Goal: Transaction & Acquisition: Purchase product/service

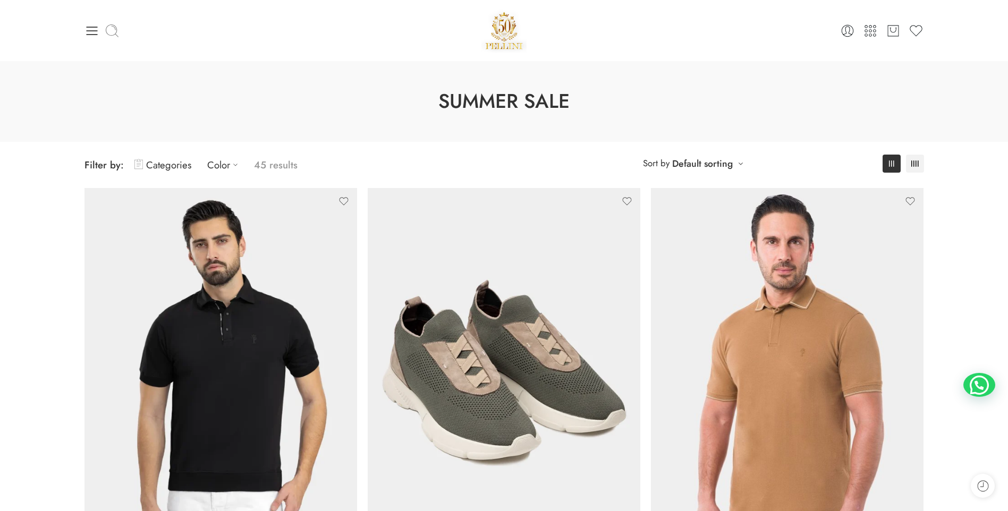
click at [113, 29] on icon at bounding box center [112, 30] width 15 height 15
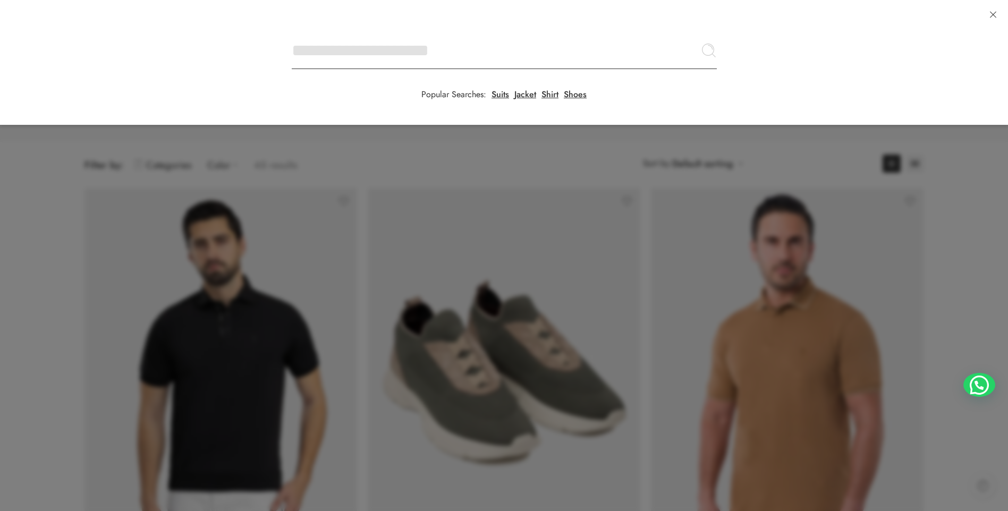
click at [292, 32] on input "Search here" at bounding box center [504, 50] width 425 height 37
click at [348, 55] on input "Search here" at bounding box center [504, 50] width 425 height 37
type input "*******"
click button "Search" at bounding box center [0, 0] width 0 height 0
type input "**********"
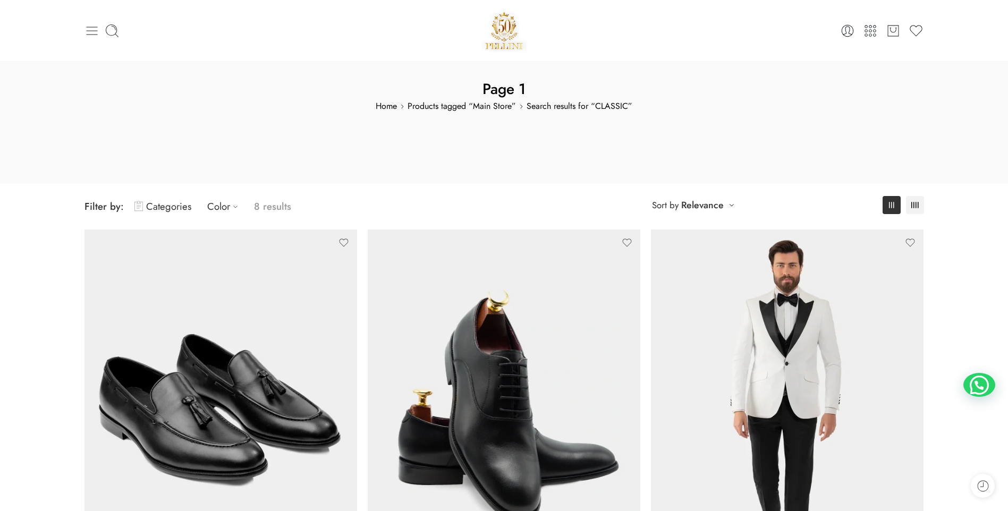
click at [90, 30] on icon at bounding box center [92, 30] width 15 height 15
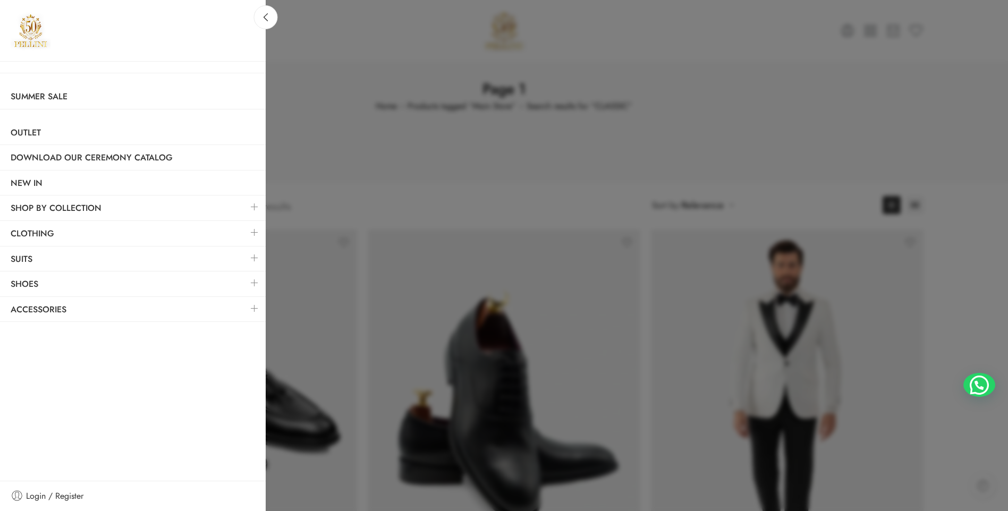
click at [790, 69] on div at bounding box center [504, 255] width 1008 height 511
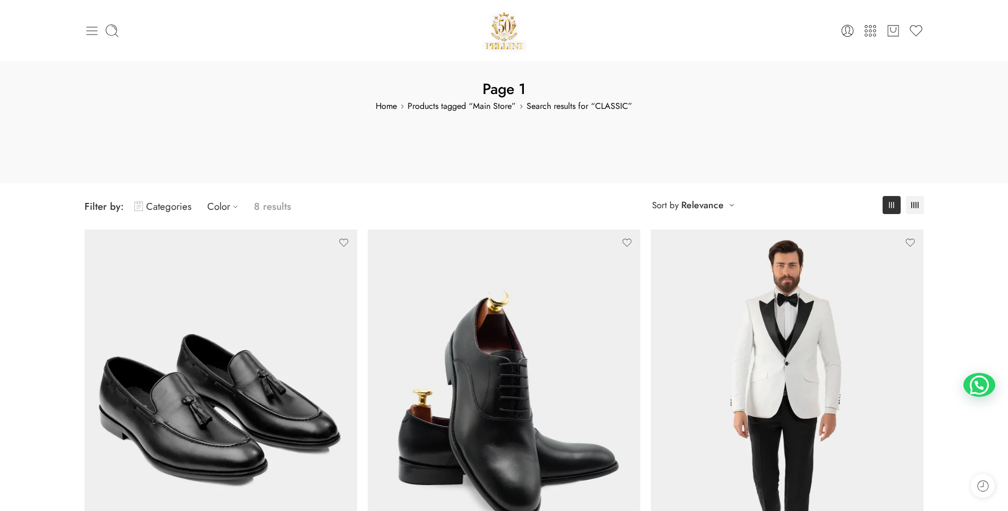
click at [90, 31] on icon at bounding box center [92, 30] width 15 height 15
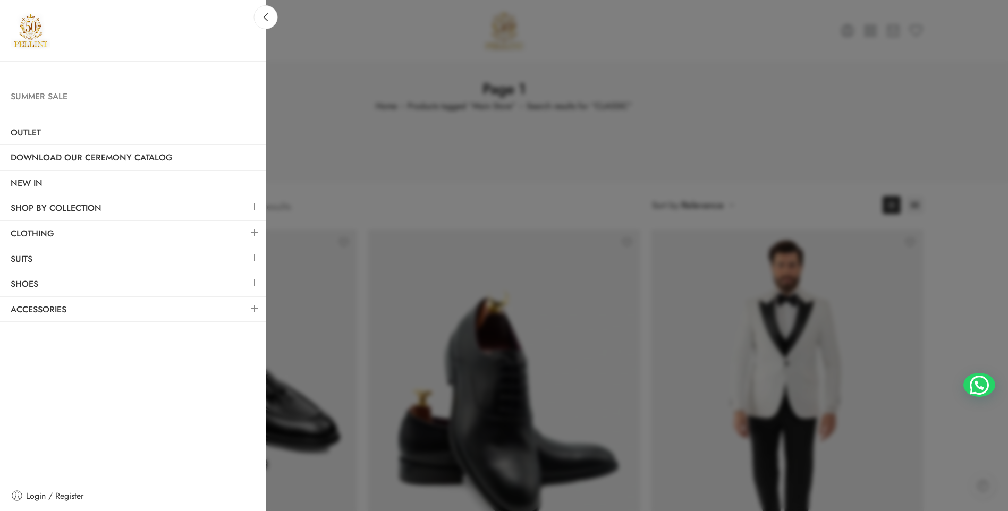
click at [43, 95] on link "Summer Sale" at bounding box center [133, 97] width 266 height 24
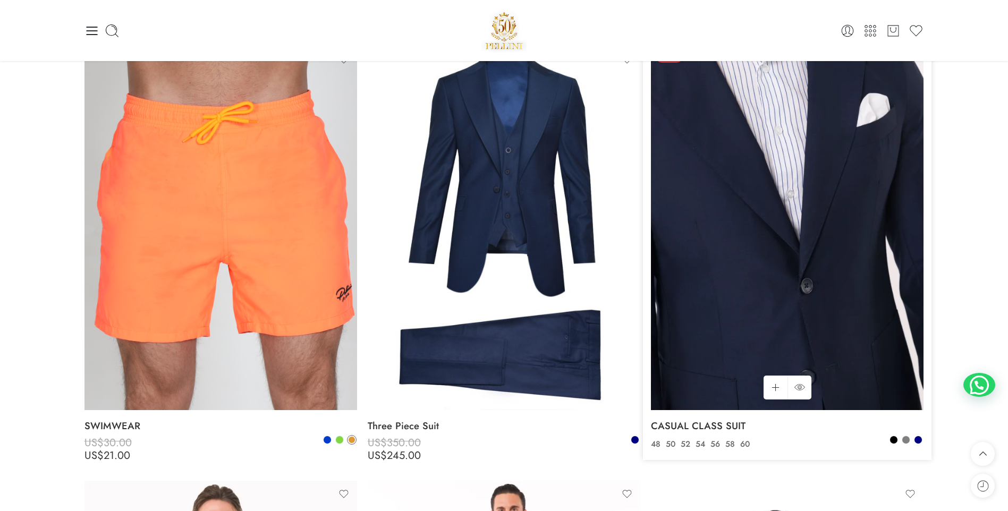
scroll to position [1860, 0]
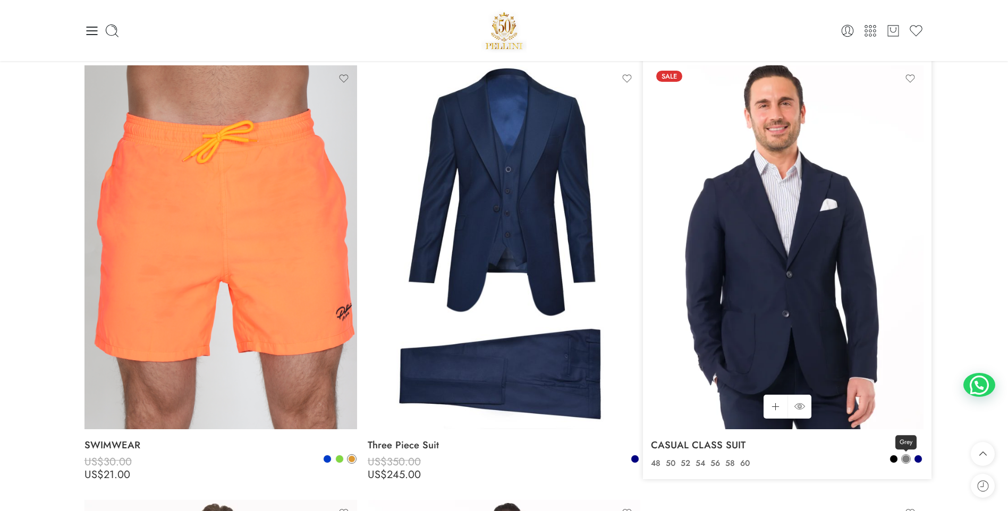
click at [907, 456] on span at bounding box center [905, 458] width 7 height 7
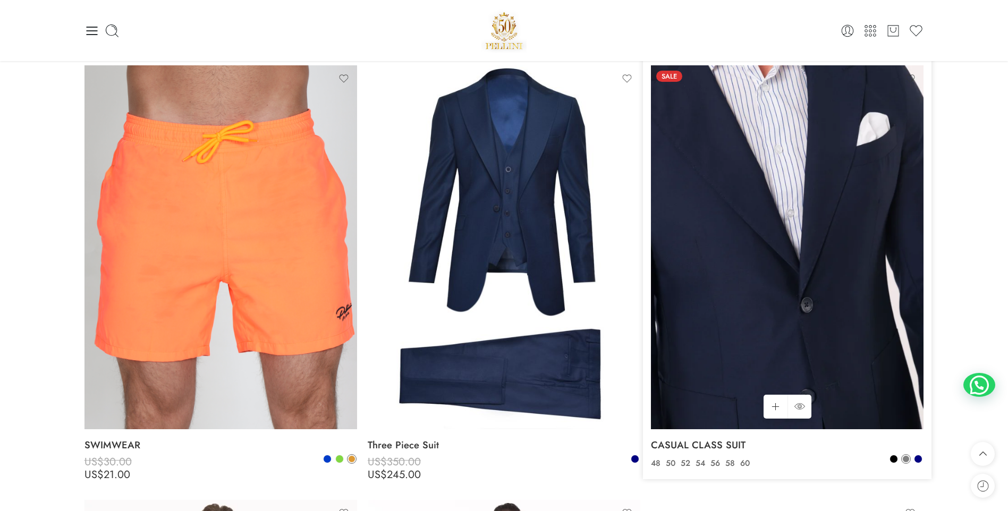
click at [770, 321] on img at bounding box center [787, 247] width 273 height 364
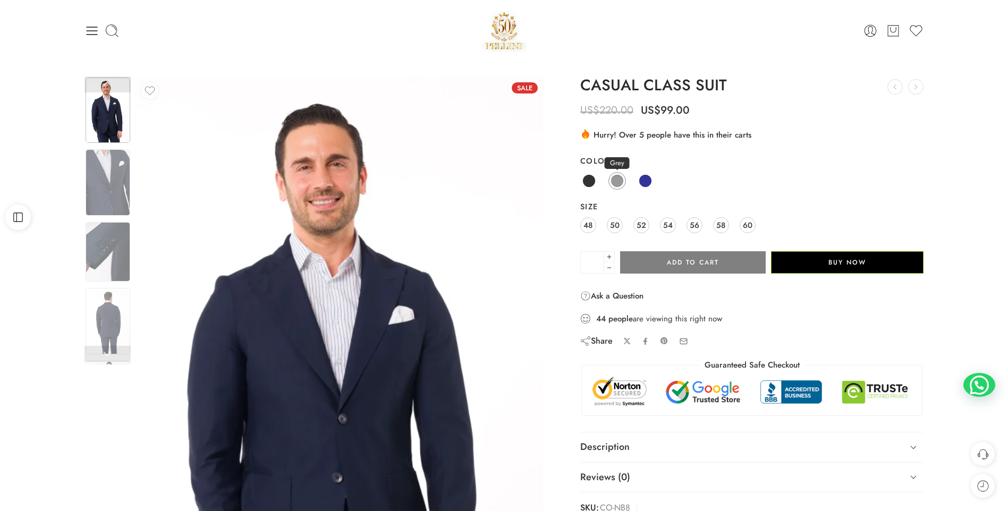
click at [617, 179] on span at bounding box center [617, 180] width 13 height 13
click at [106, 353] on link at bounding box center [108, 354] width 46 height 16
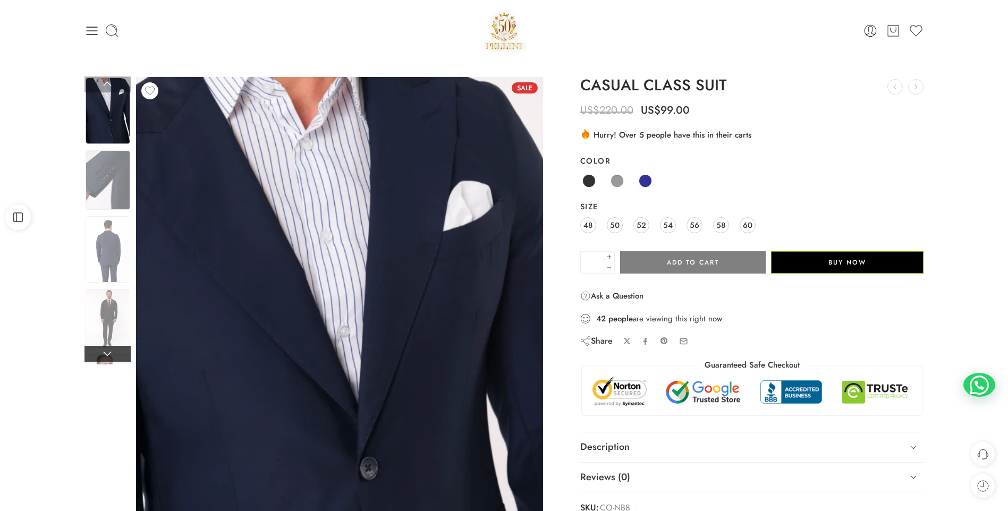
click at [106, 353] on link at bounding box center [108, 354] width 46 height 16
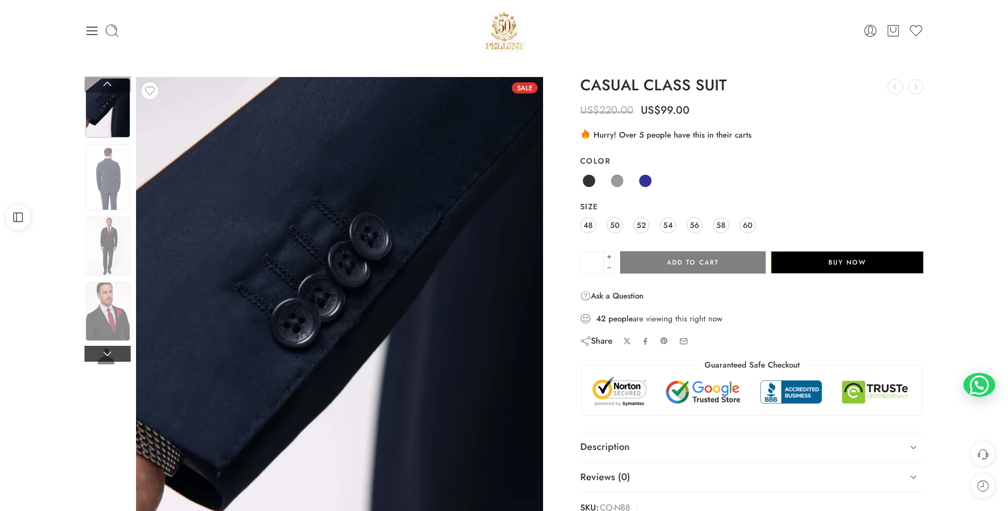
click at [106, 353] on link at bounding box center [108, 354] width 46 height 16
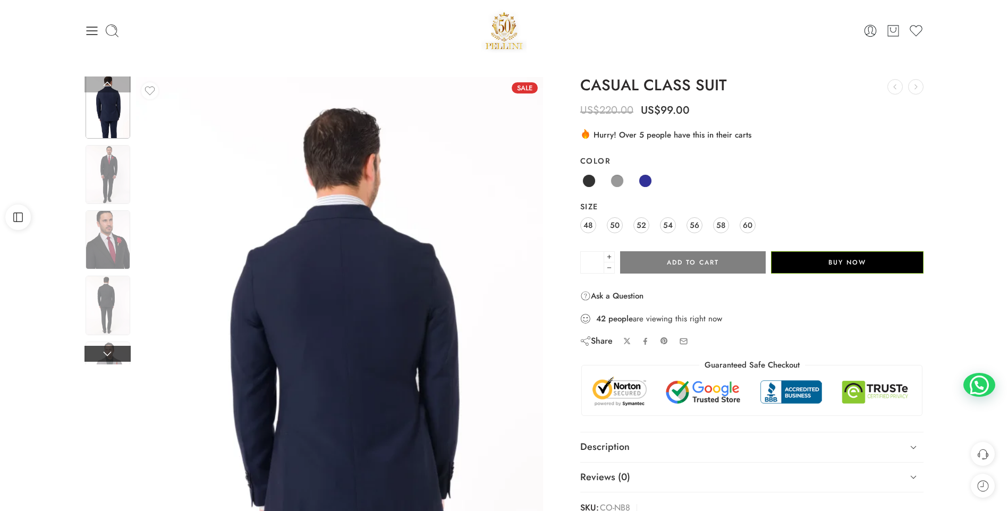
click at [106, 352] on link at bounding box center [108, 354] width 46 height 16
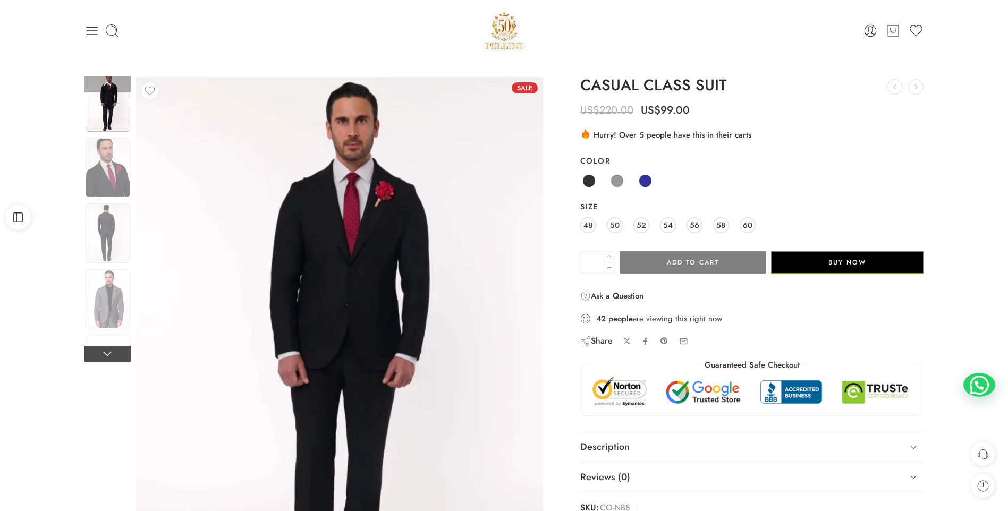
click at [106, 352] on link at bounding box center [108, 354] width 46 height 16
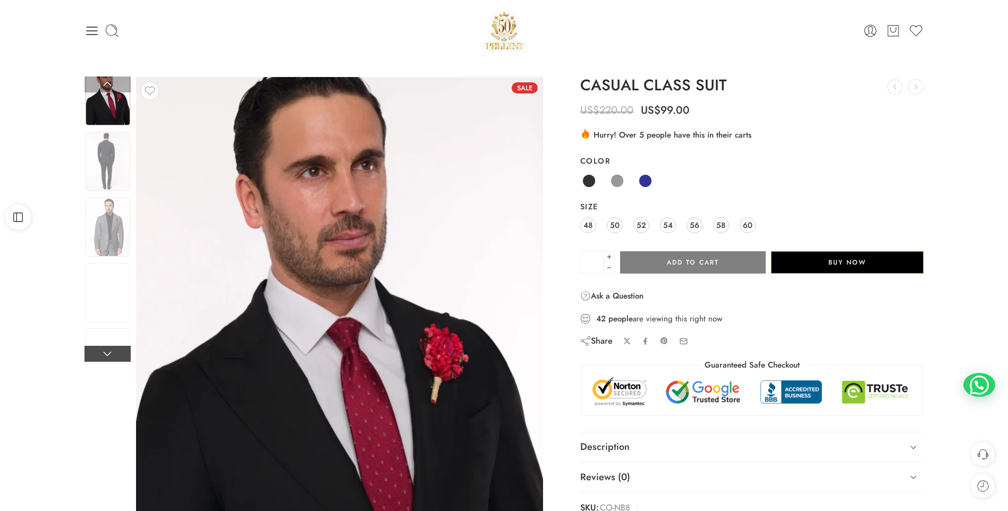
click at [106, 352] on link at bounding box center [108, 354] width 46 height 16
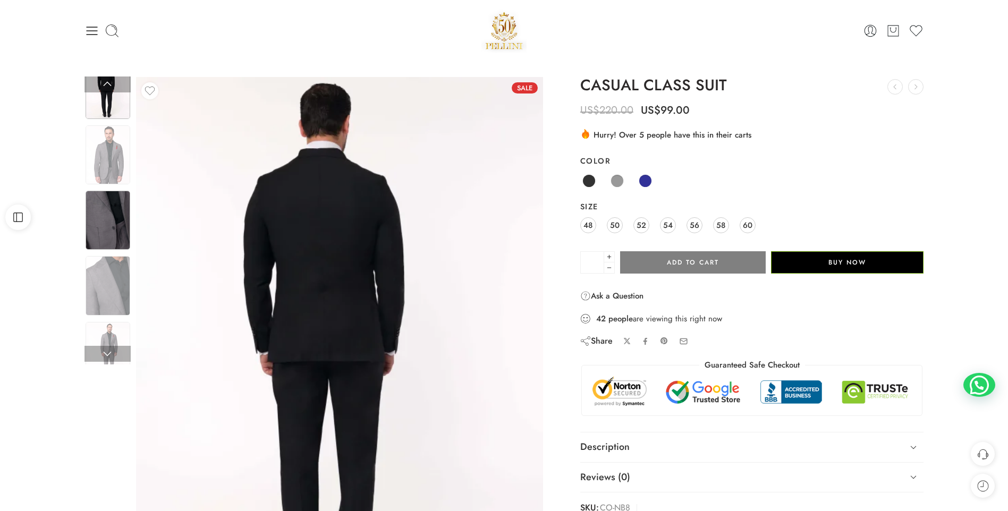
click at [106, 226] on img at bounding box center [108, 220] width 45 height 59
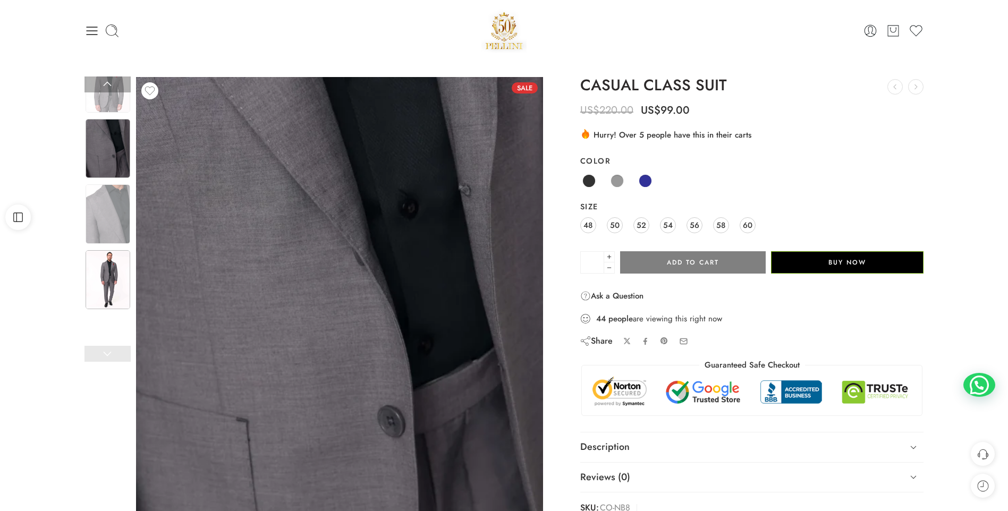
click at [104, 279] on img at bounding box center [108, 279] width 45 height 59
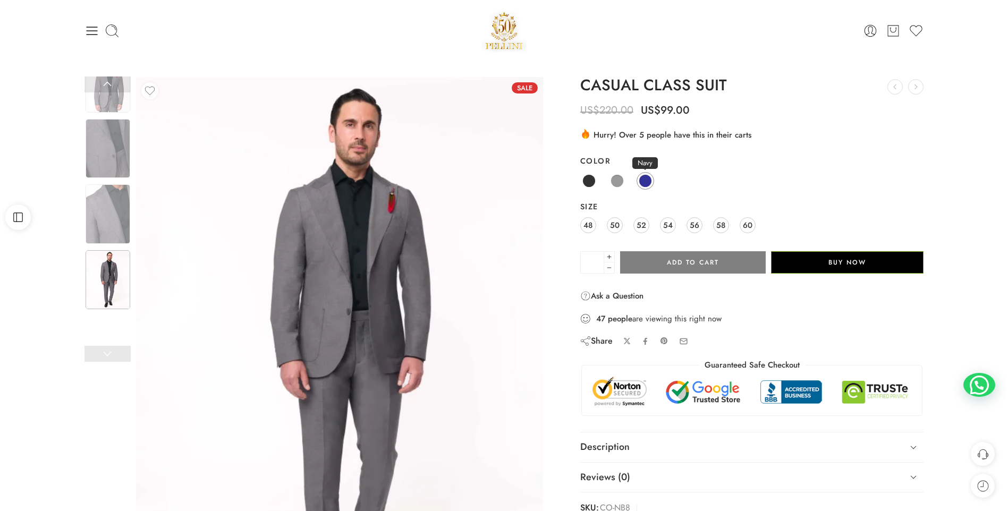
click at [648, 178] on span at bounding box center [645, 180] width 13 height 13
click at [111, 83] on link at bounding box center [108, 85] width 46 height 16
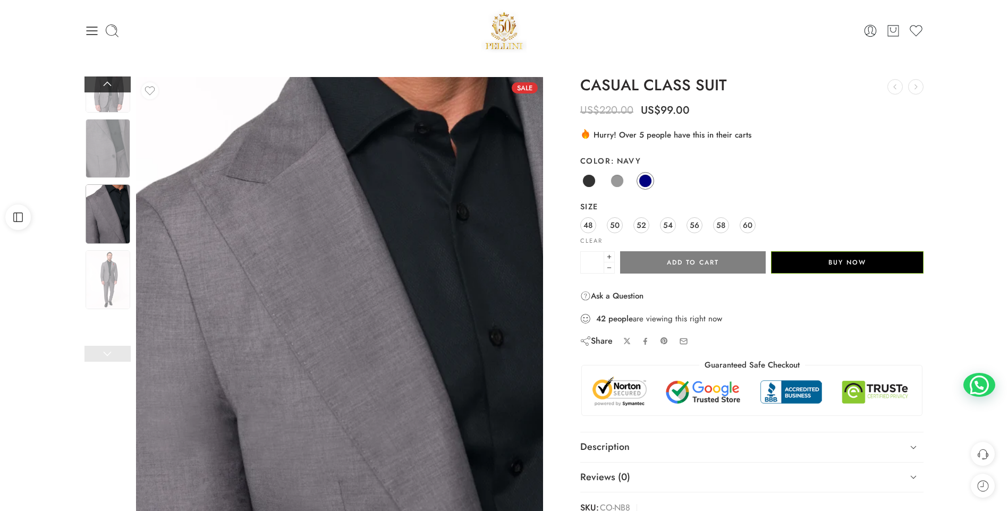
click at [111, 83] on link at bounding box center [108, 85] width 46 height 16
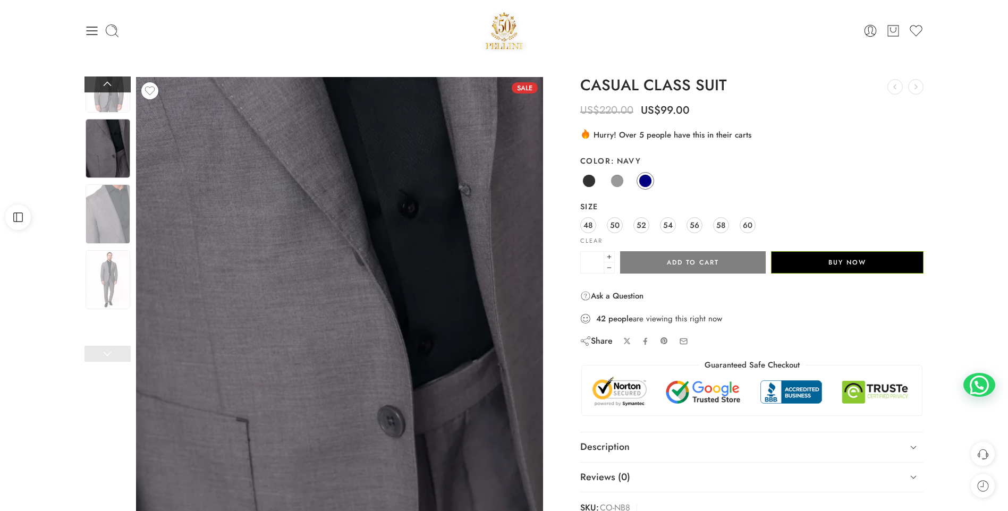
click at [111, 83] on link at bounding box center [108, 85] width 46 height 16
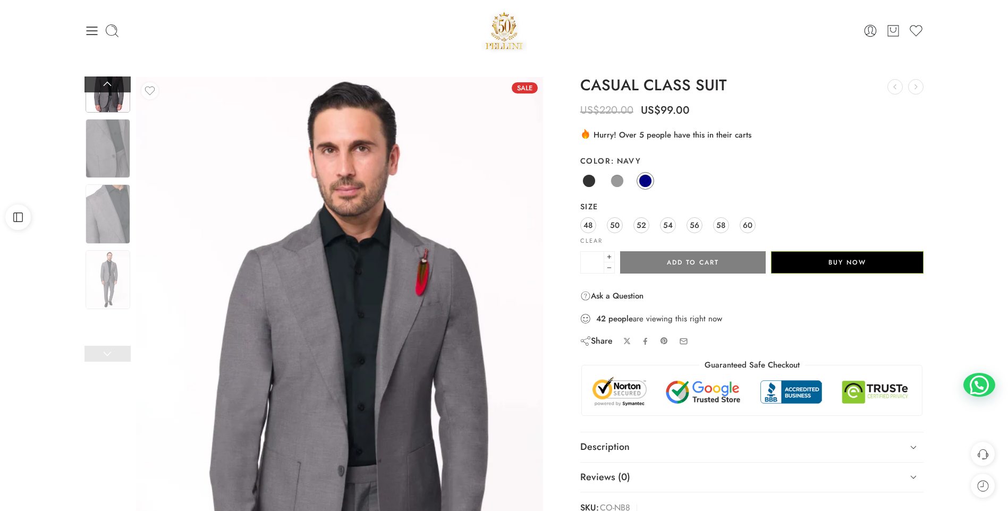
click at [111, 82] on link at bounding box center [108, 85] width 46 height 16
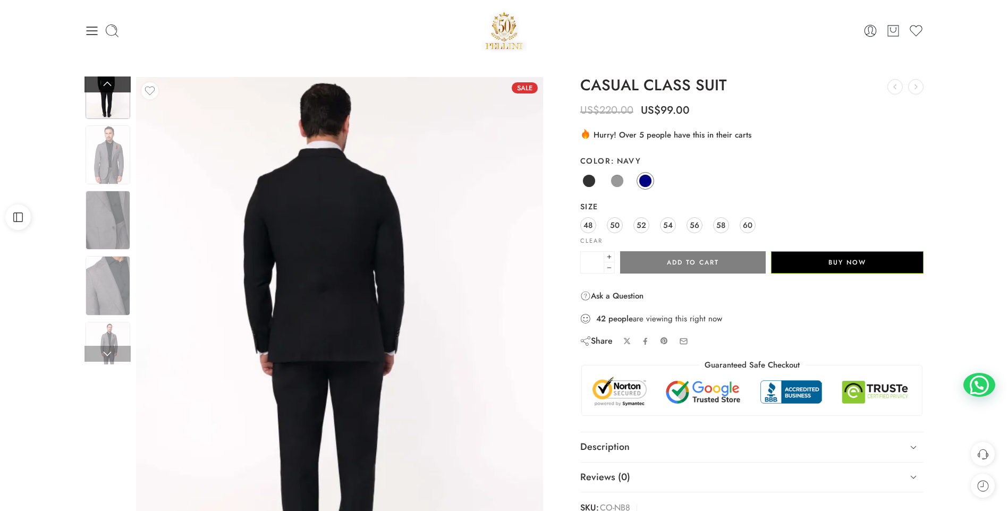
click at [111, 82] on link at bounding box center [108, 85] width 46 height 16
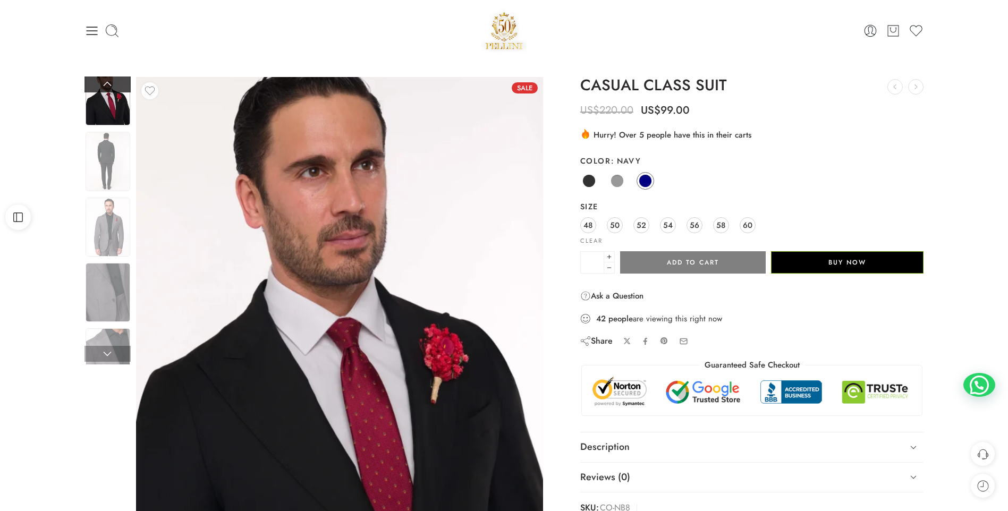
click at [111, 82] on link at bounding box center [108, 85] width 46 height 16
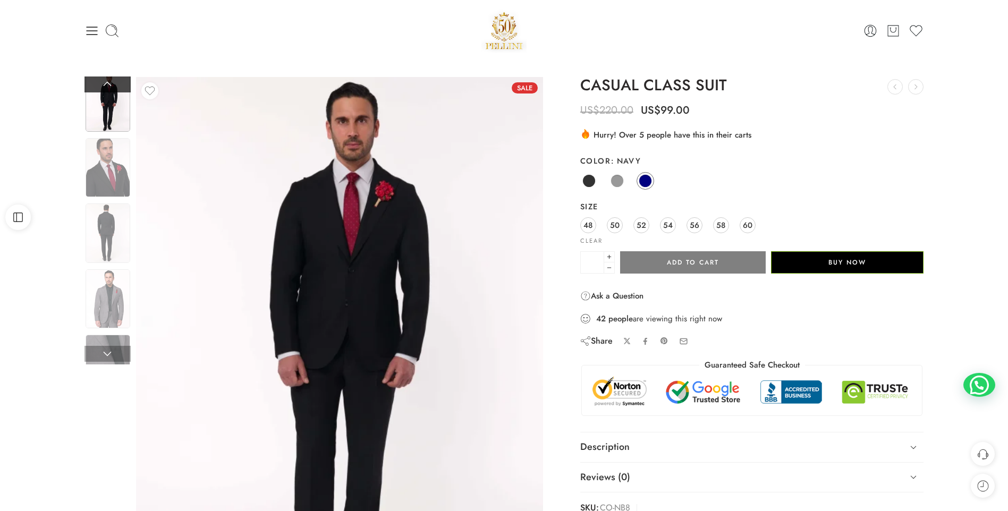
click at [111, 82] on link at bounding box center [108, 85] width 46 height 16
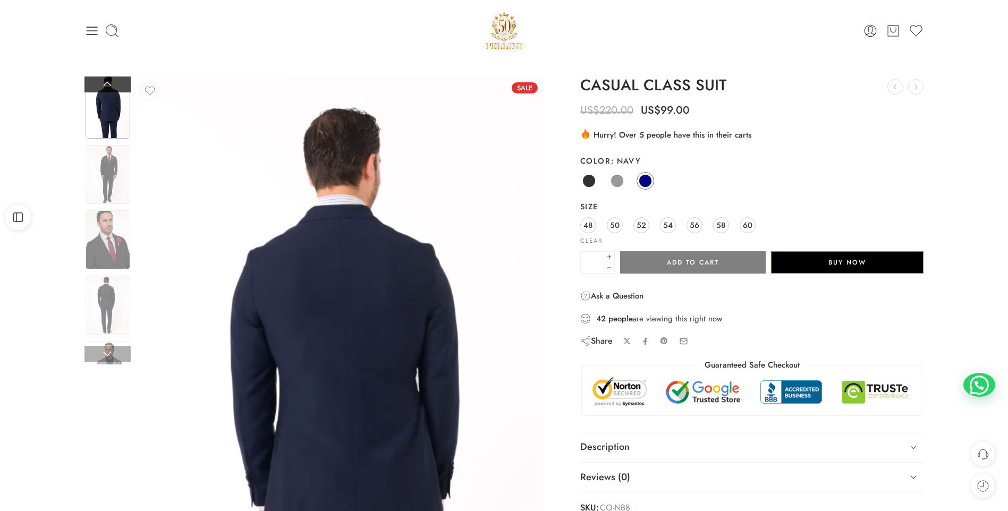
click at [111, 82] on link at bounding box center [108, 85] width 46 height 16
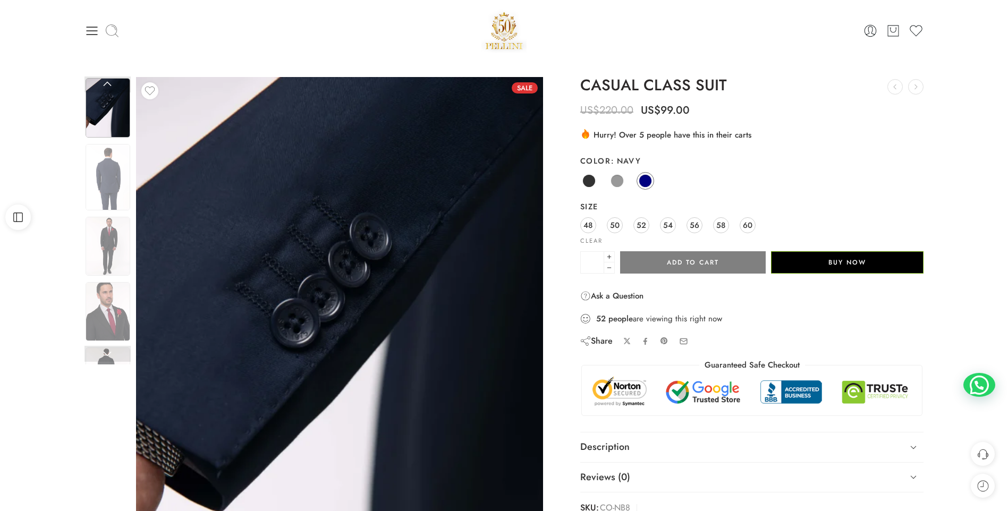
click at [117, 36] on icon at bounding box center [111, 30] width 13 height 13
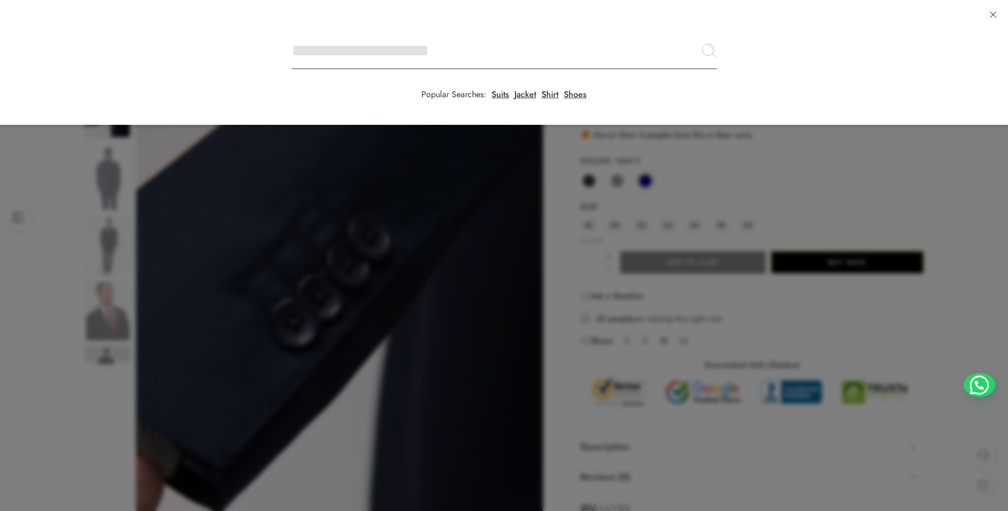
click at [292, 32] on input "Search here" at bounding box center [504, 50] width 425 height 37
click at [324, 46] on input "Search here" at bounding box center [504, 50] width 425 height 37
type input "******"
click button "Search" at bounding box center [0, 0] width 0 height 0
type input "**********"
